Goal: Understand process/instructions: Learn how to perform a task or action

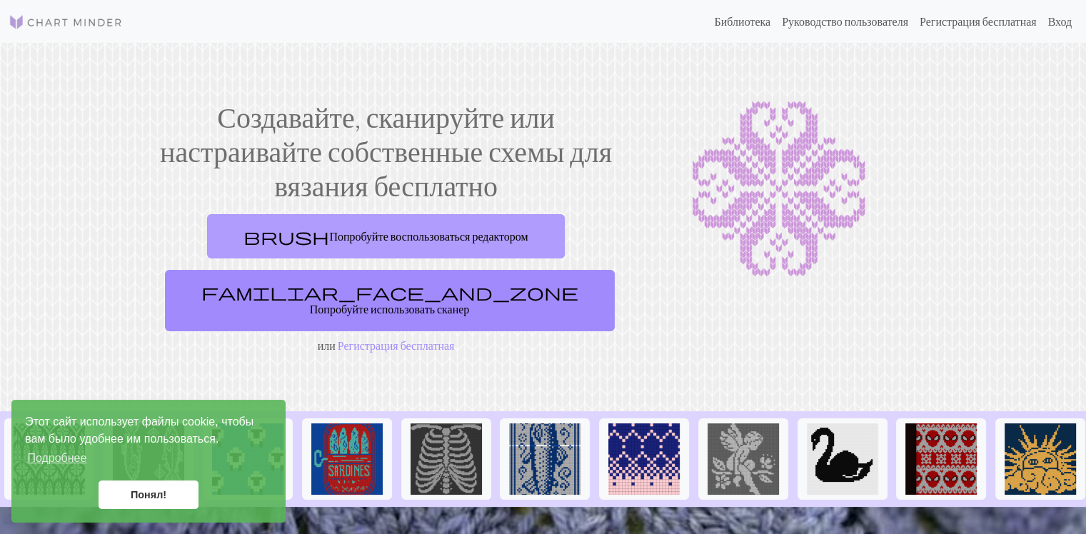
click at [442, 236] on ya-tr-span "Попробуйте воспользоваться редактором" at bounding box center [428, 236] width 199 height 14
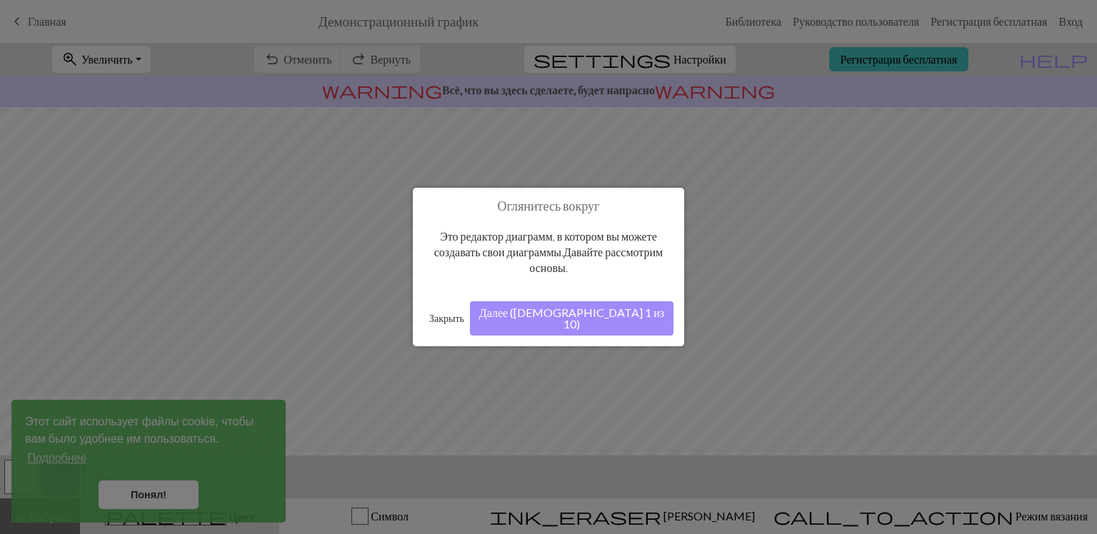
click at [620, 321] on ya-tr-span "Далее ([DEMOGRAPHIC_DATA] 1 из 10)" at bounding box center [571, 318] width 185 height 25
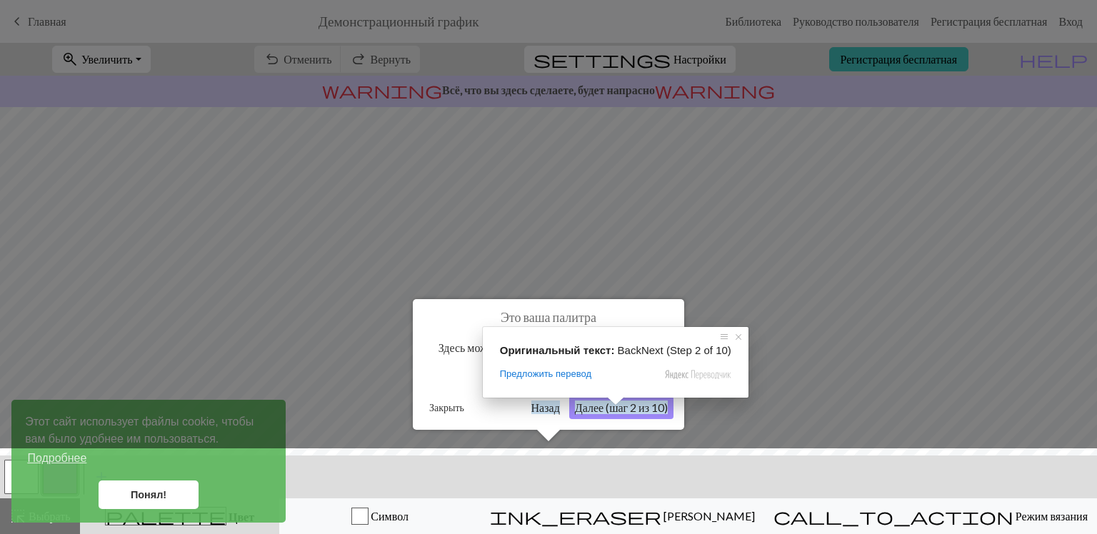
click at [611, 404] on span at bounding box center [615, 401] width 19 height 9
click at [133, 499] on div at bounding box center [548, 495] width 1111 height 93
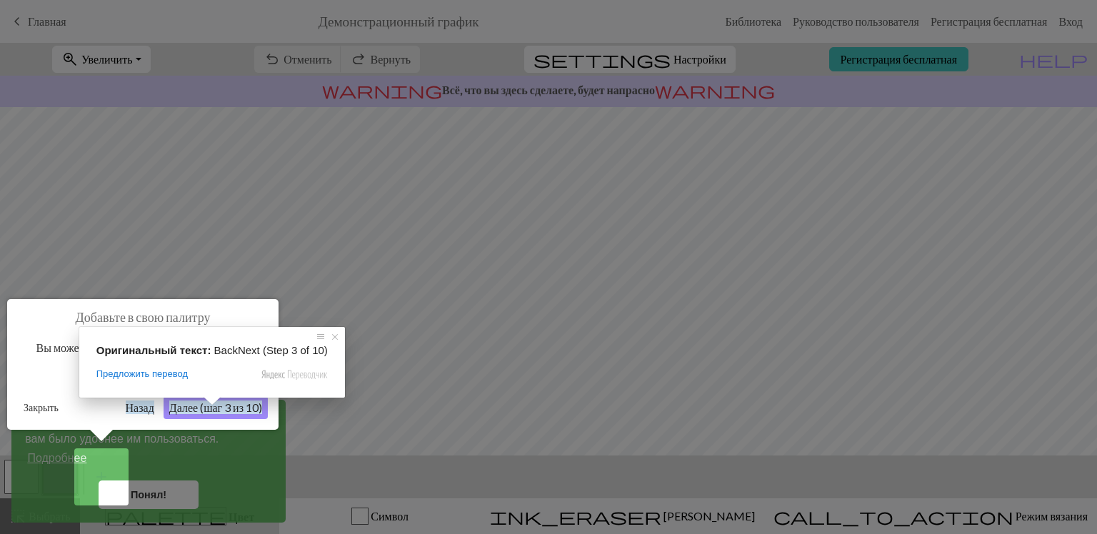
click at [209, 411] on ya-tr-span "Далее (шаг 3 из 10)" at bounding box center [215, 408] width 93 height 14
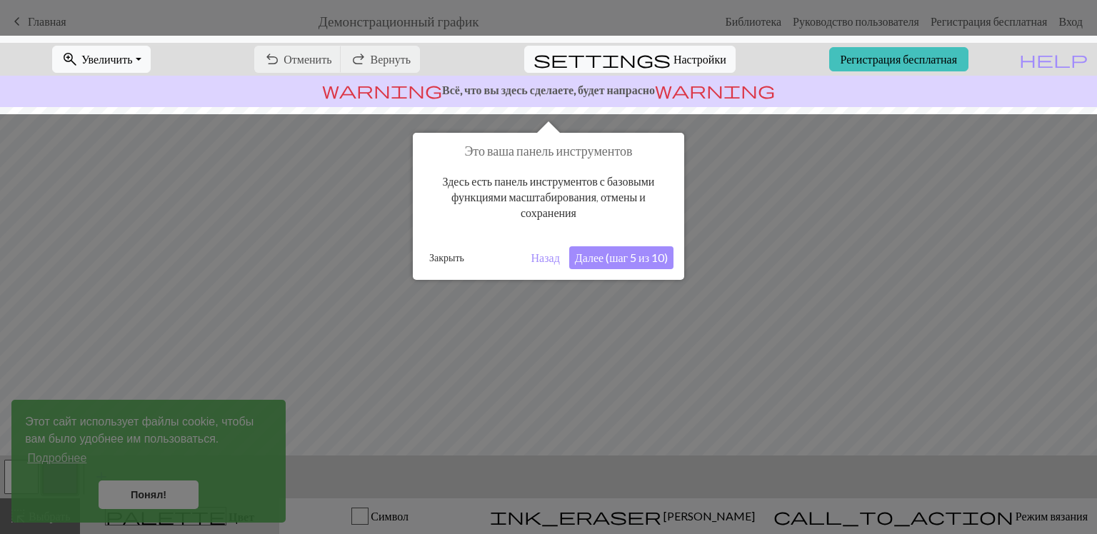
click at [600, 257] on body "Этот сайт использует файлы cookie, чтобы вам было удобнее им пользоваться. Подр…" at bounding box center [548, 267] width 1097 height 534
click at [600, 257] on ya-tr-span "Далее (шаг 5 из 10)" at bounding box center [621, 258] width 93 height 14
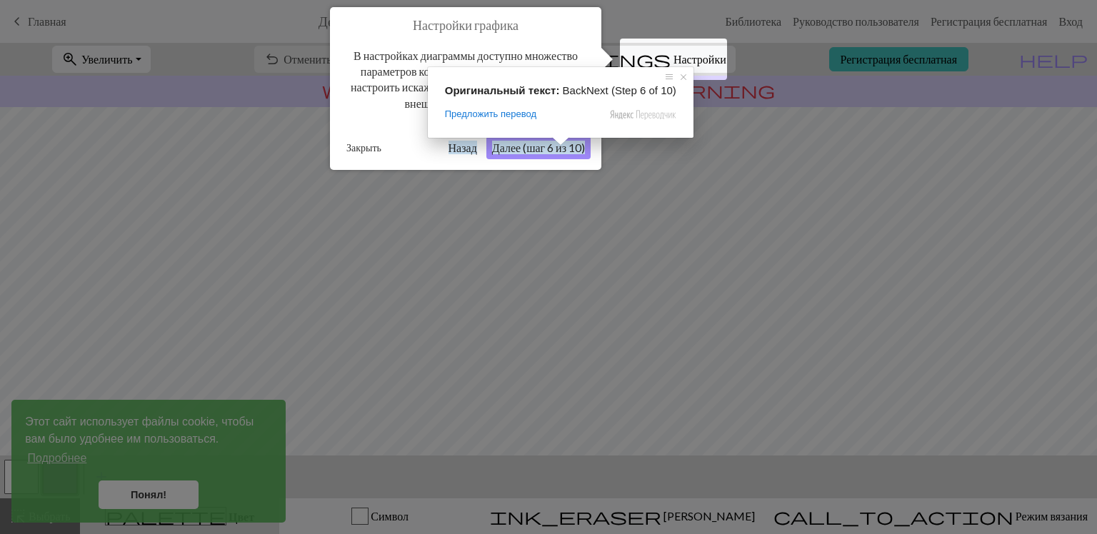
click at [557, 153] on ya-tr-span "Далее (шаг 6 из 10)" at bounding box center [538, 148] width 93 height 14
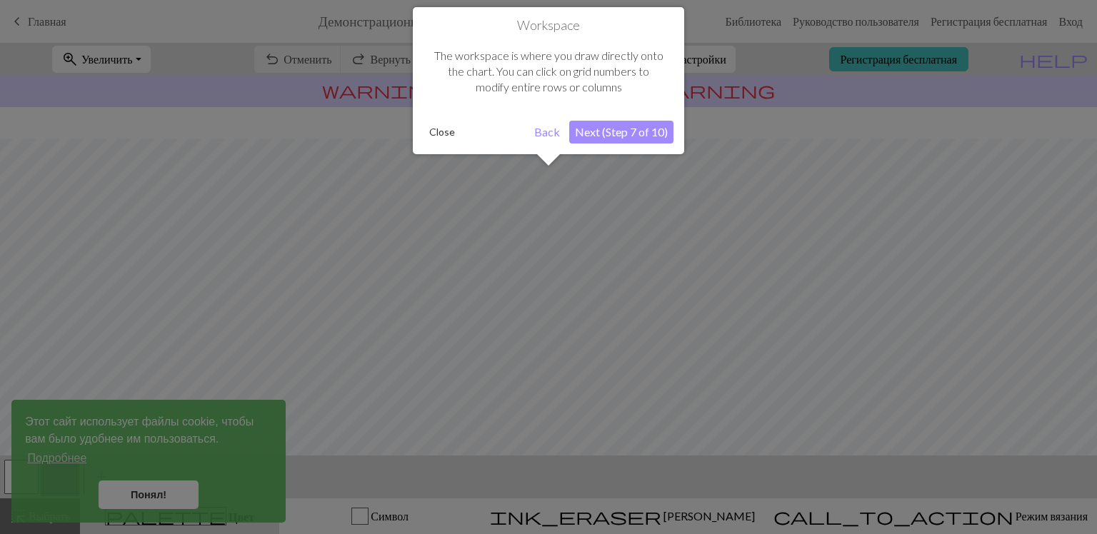
scroll to position [85, 0]
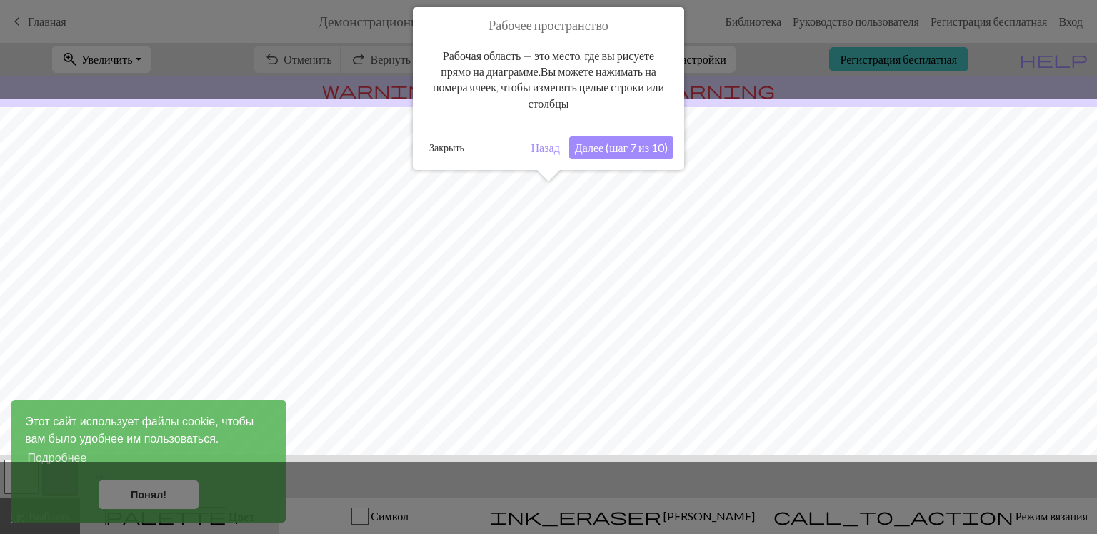
click at [598, 146] on ya-tr-span "Далее (шаг 7 из 10)" at bounding box center [621, 148] width 93 height 14
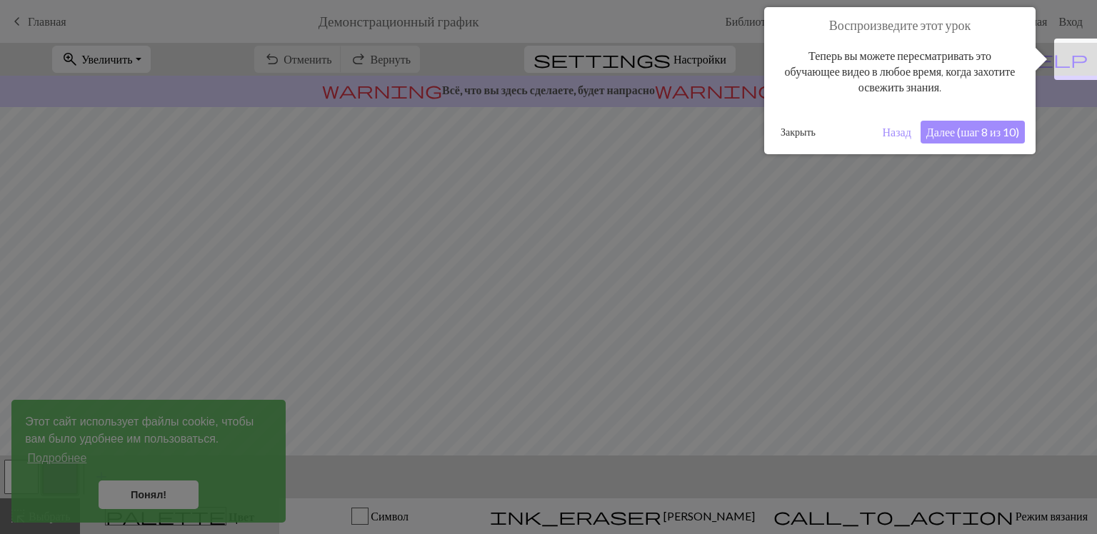
click at [951, 130] on ya-tr-span "Далее (шаг 8 из 10)" at bounding box center [972, 132] width 93 height 14
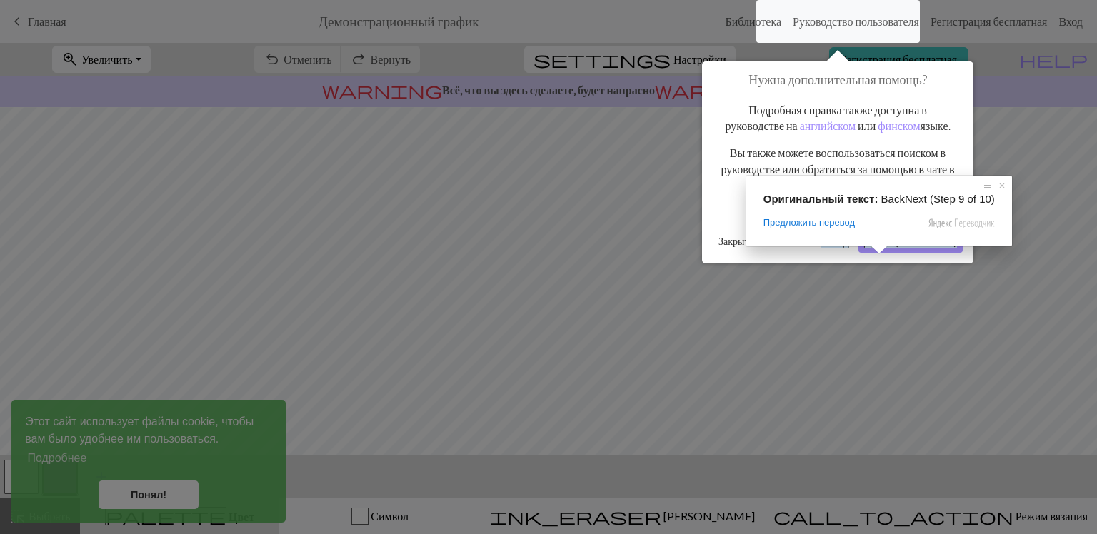
click at [878, 254] on span at bounding box center [879, 250] width 19 height 9
click at [883, 248] on ya-tr-span "Далее (шаг 9 из 10)" at bounding box center [910, 241] width 93 height 14
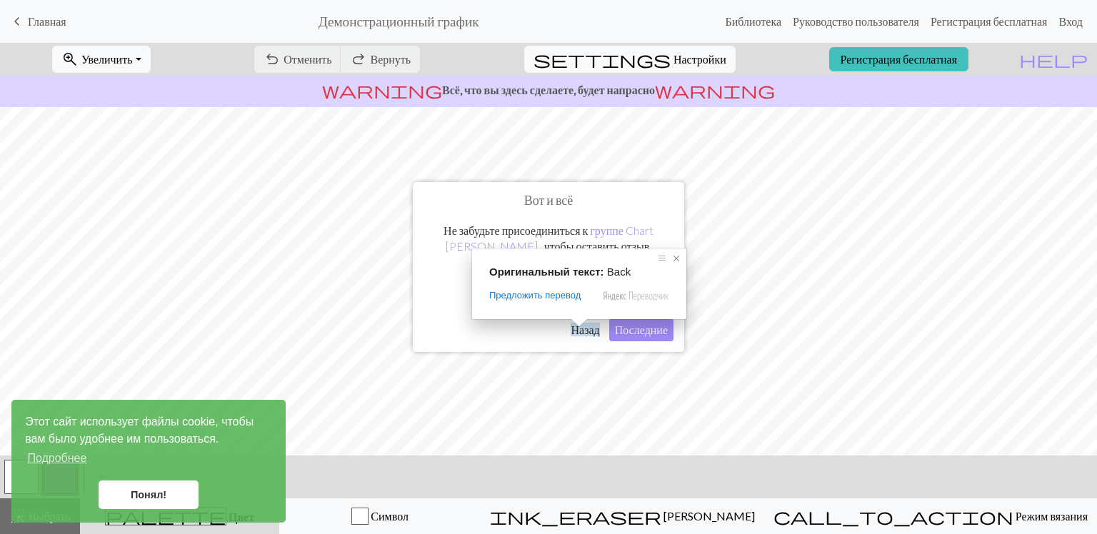
click at [677, 259] on span at bounding box center [676, 258] width 14 height 14
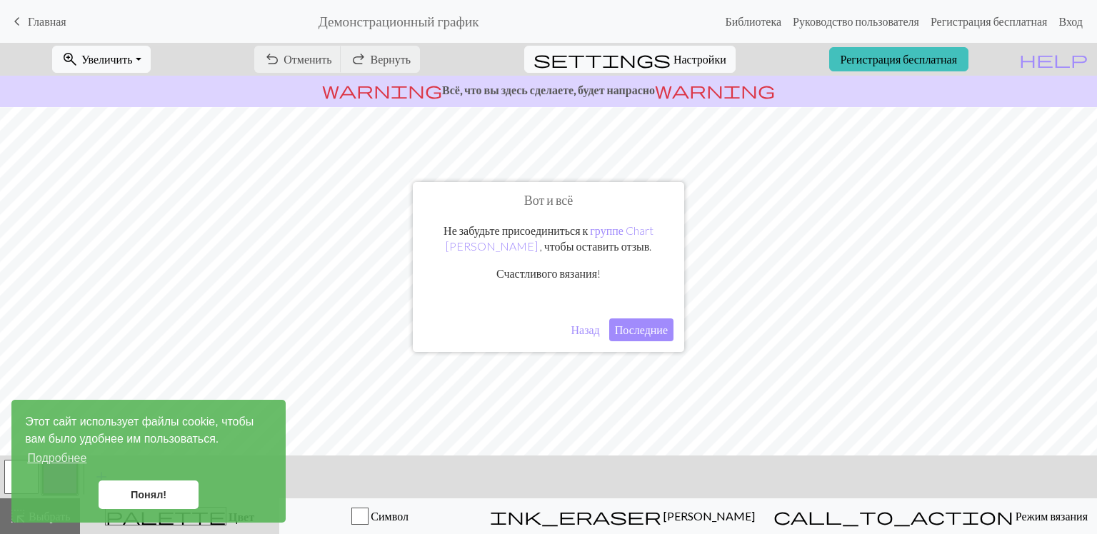
click at [626, 331] on ya-tr-span "Последние" at bounding box center [641, 330] width 53 height 14
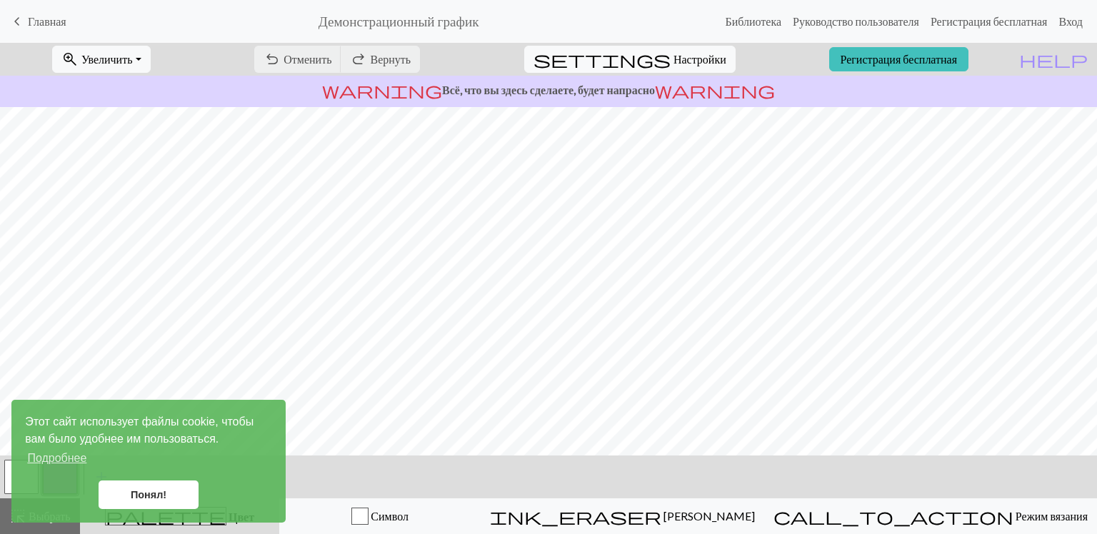
click at [148, 494] on ya-tr-span "Понял!" at bounding box center [149, 494] width 36 height 11
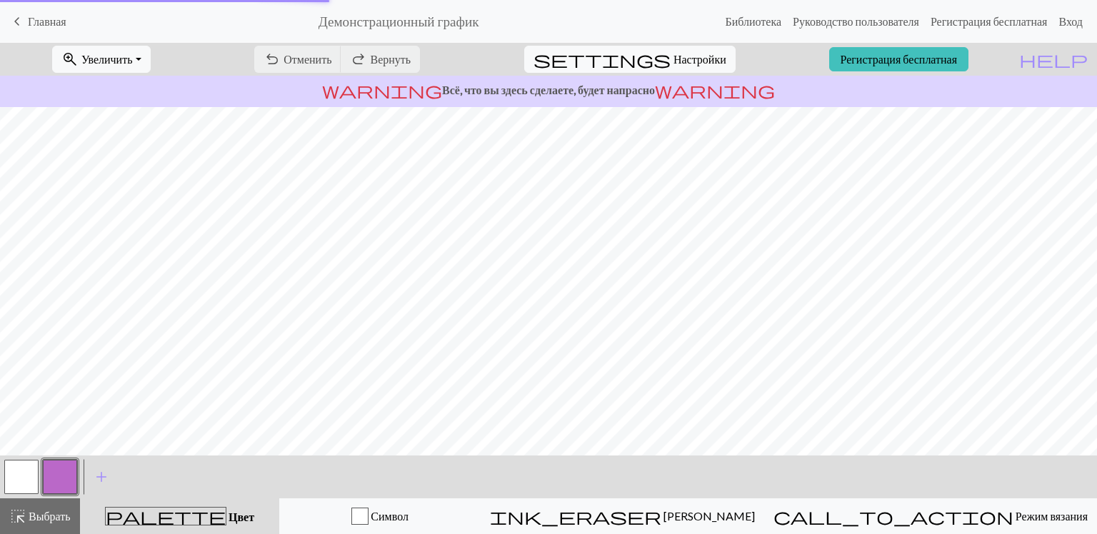
drag, startPoint x: 166, startPoint y: 495, endPoint x: 174, endPoint y: 487, distance: 11.1
